Goal: Information Seeking & Learning: Understand process/instructions

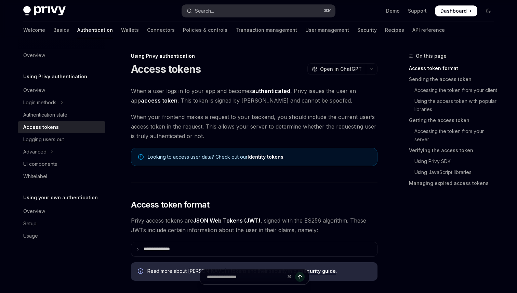
click at [235, 8] on button "Search... ⌘ K" at bounding box center [258, 11] width 153 height 12
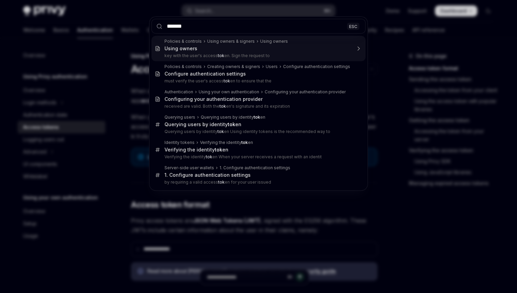
type input "********"
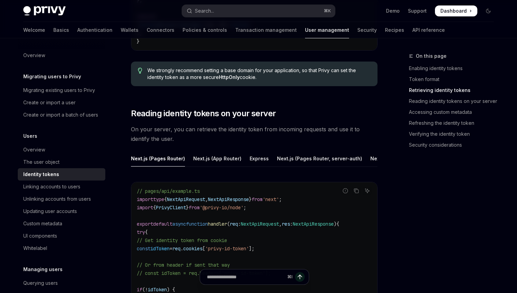
scroll to position [868, 0]
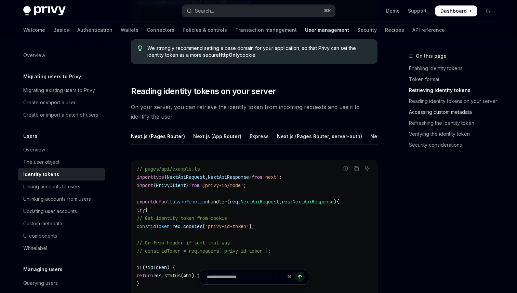
click at [434, 115] on link "Accessing custom metadata" at bounding box center [454, 112] width 90 height 11
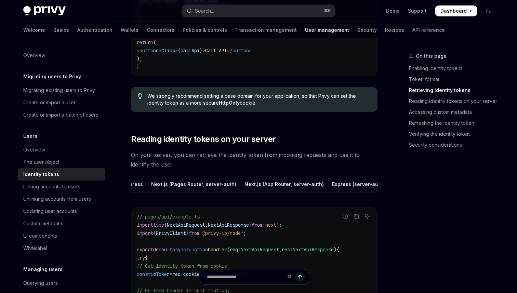
scroll to position [0, 145]
click at [342, 181] on div "Express (server-auth)" at bounding box center [339, 184] width 53 height 16
type textarea "*"
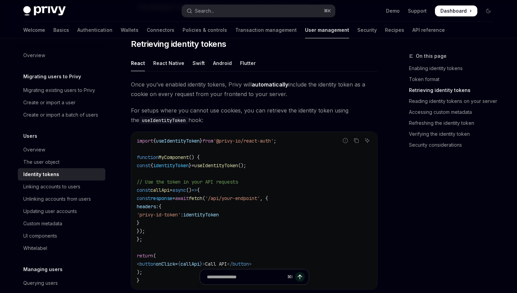
scroll to position [605, 0]
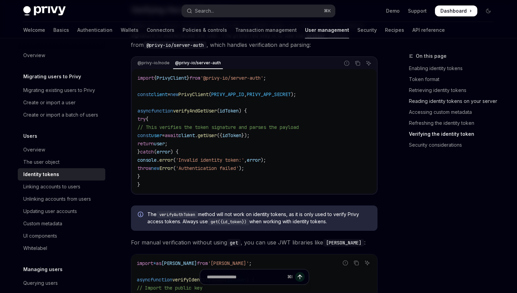
click at [447, 103] on link "Reading identity tokens on your server" at bounding box center [454, 101] width 90 height 11
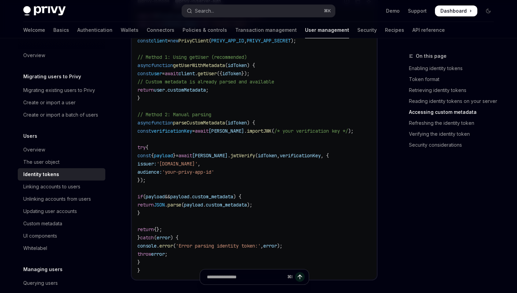
scroll to position [1424, 0]
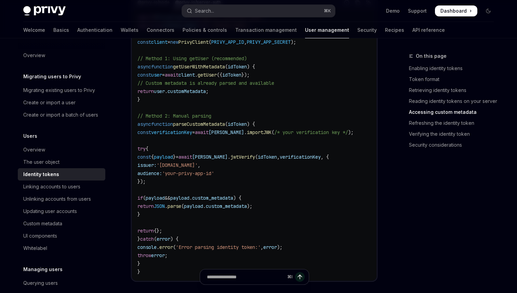
click at [406, 171] on div "On this page Enabling identity tokens Token format Retrieving identity tokens R…" at bounding box center [448, 172] width 104 height 241
click at [272, 180] on code "import { PrivyClient } from '@privy-io/server-auth' ; import * as [PERSON_NAME]…" at bounding box center [255, 144] width 234 height 263
